Goal: Task Accomplishment & Management: Use online tool/utility

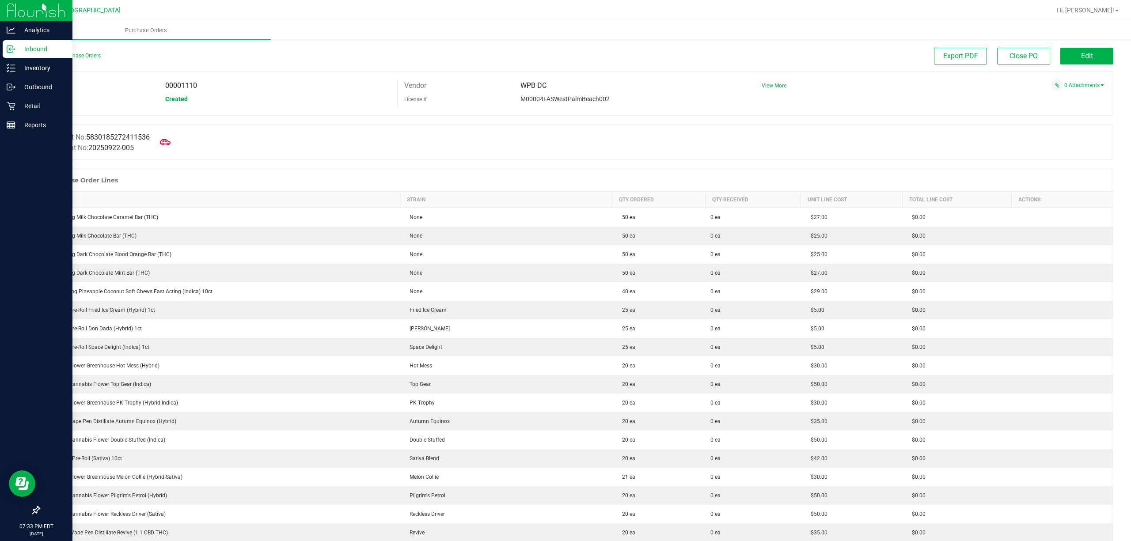
scroll to position [59, 0]
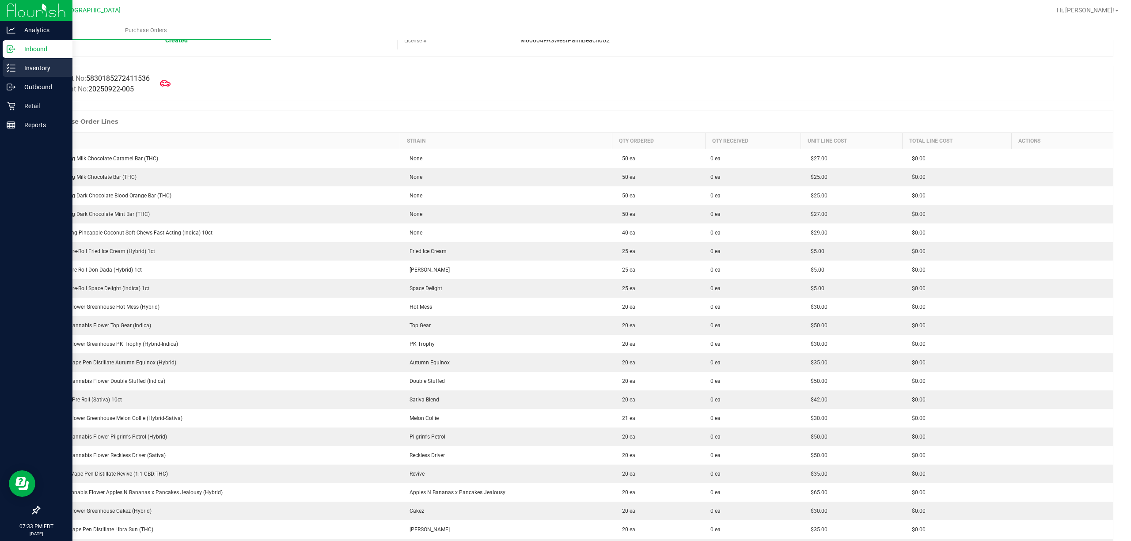
click at [12, 65] on line at bounding box center [12, 65] width 5 height 0
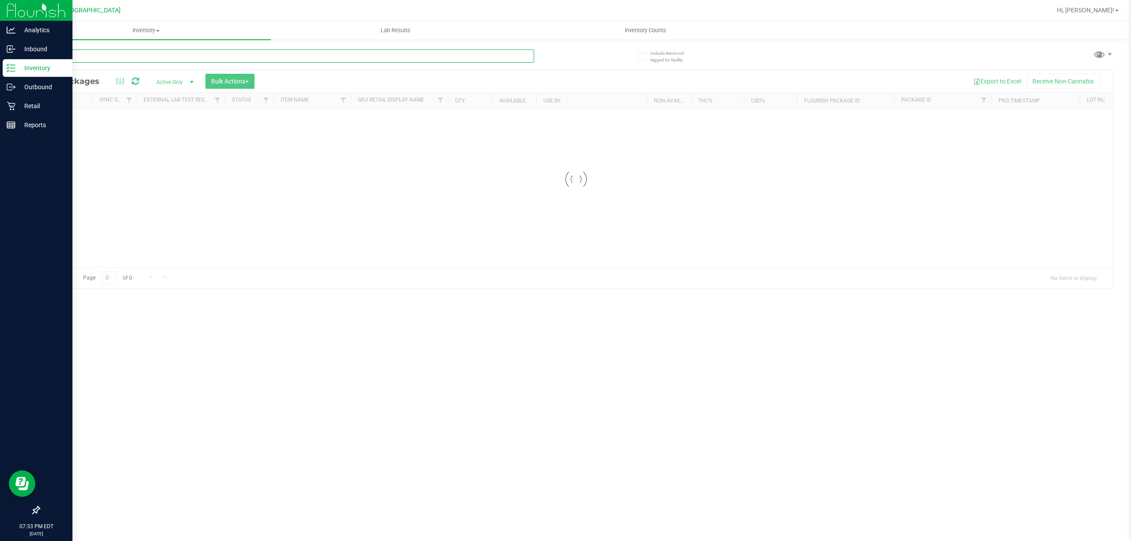
click at [125, 57] on input "text" at bounding box center [286, 55] width 495 height 13
type input "9485593457128012"
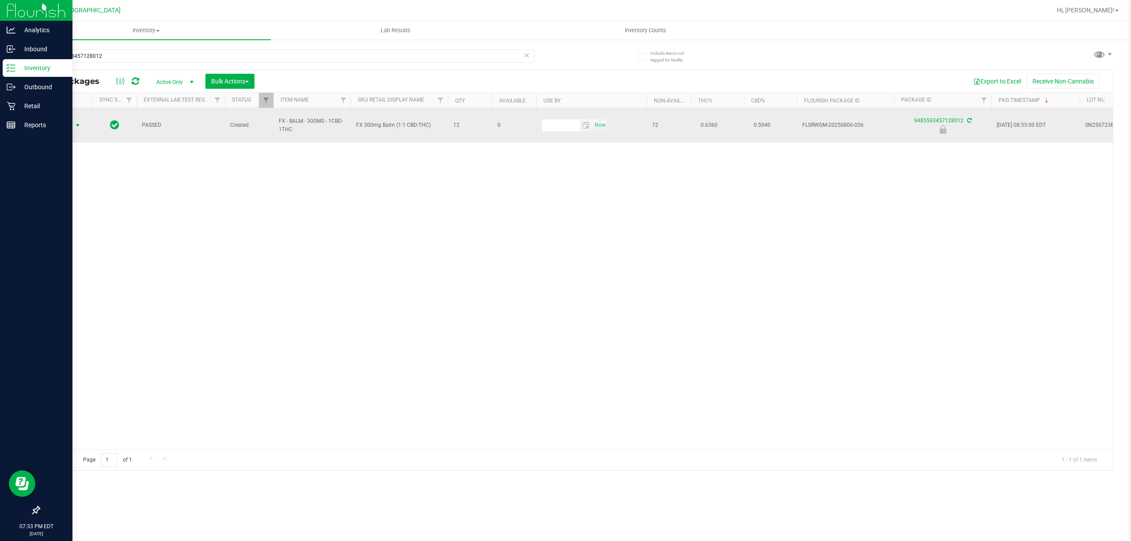
click at [72, 122] on span "select" at bounding box center [77, 125] width 11 height 12
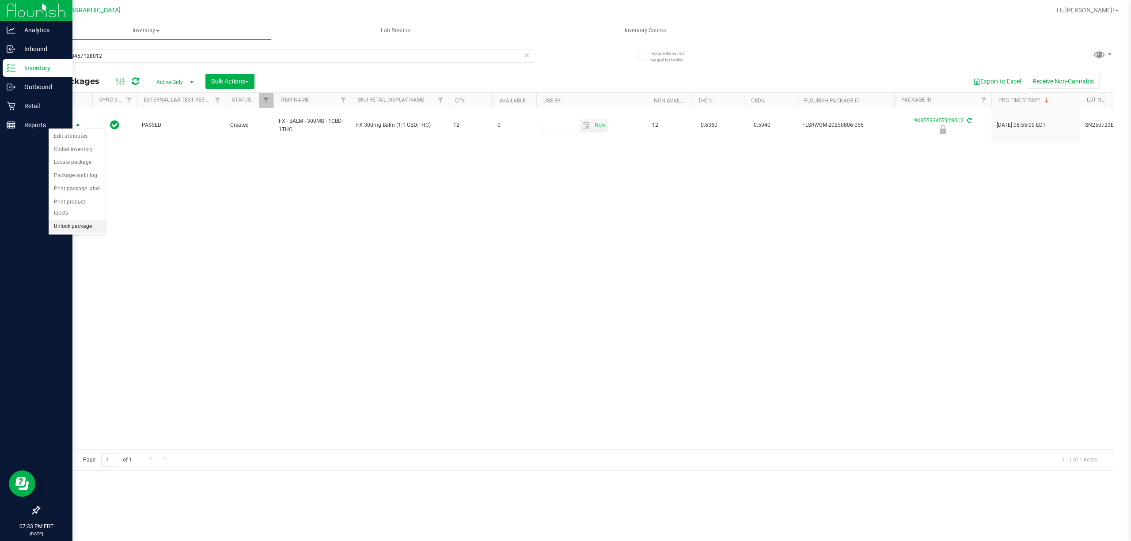
click at [72, 228] on li "Unlock package" at bounding box center [77, 226] width 57 height 13
click at [1104, 8] on span "Hi, [PERSON_NAME]!" at bounding box center [1085, 10] width 57 height 7
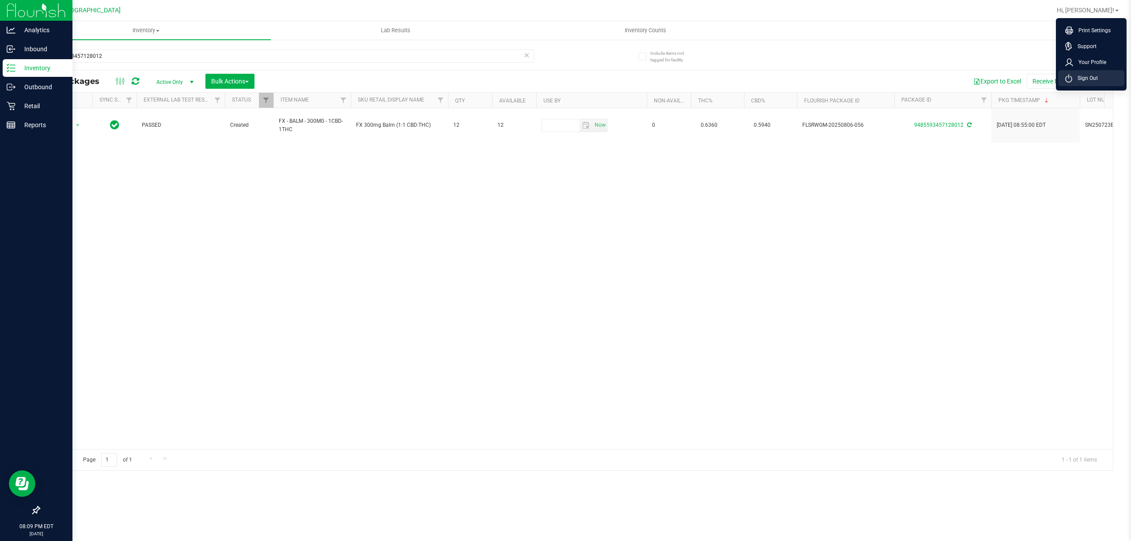
click at [1083, 80] on span "Sign Out" at bounding box center [1085, 78] width 26 height 9
